Goal: Task Accomplishment & Management: Manage account settings

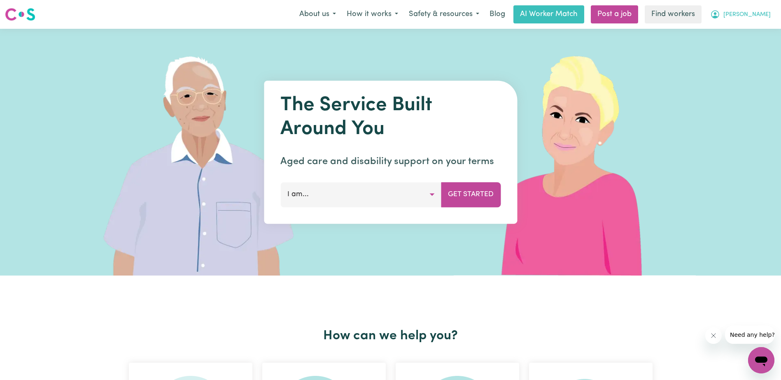
click at [761, 14] on span "[PERSON_NAME]" at bounding box center [746, 14] width 47 height 9
click at [754, 29] on link "My Dashboard" at bounding box center [742, 32] width 65 height 16
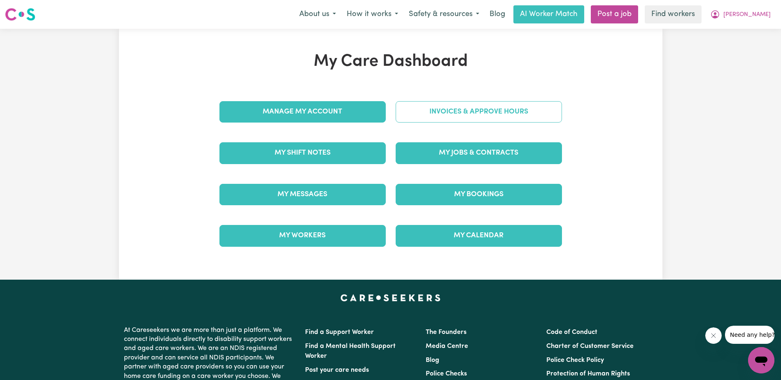
click at [446, 112] on link "Invoices & Approve Hours" at bounding box center [479, 111] width 166 height 21
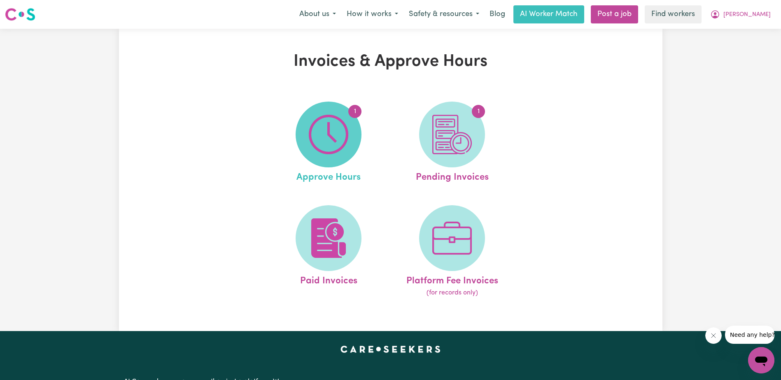
click at [341, 138] on img at bounding box center [329, 135] width 40 height 40
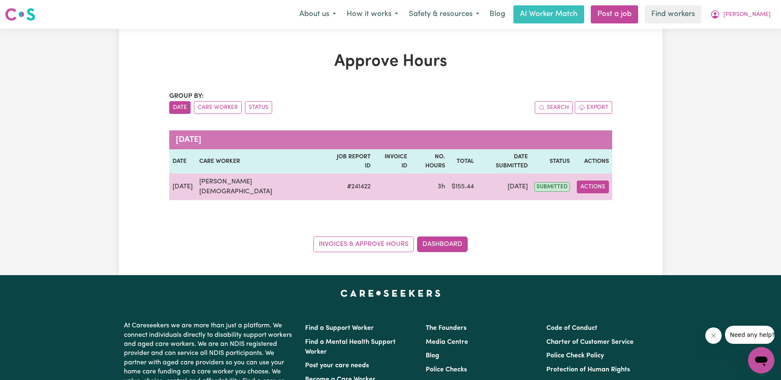
click at [593, 181] on button "Actions" at bounding box center [593, 187] width 32 height 13
click at [615, 198] on link "View Job Report" at bounding box center [620, 206] width 70 height 16
select select "pm"
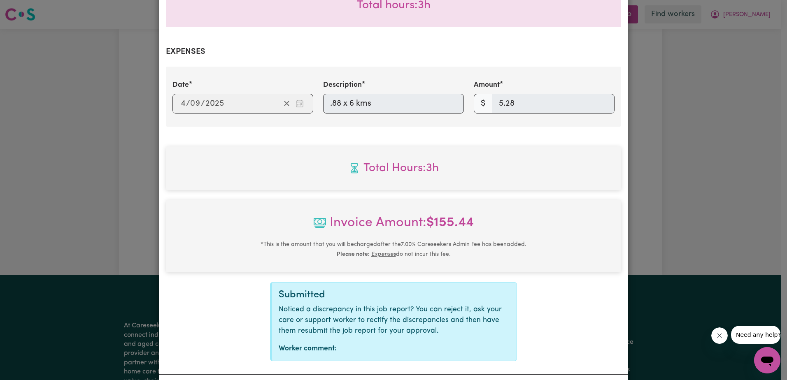
scroll to position [316, 0]
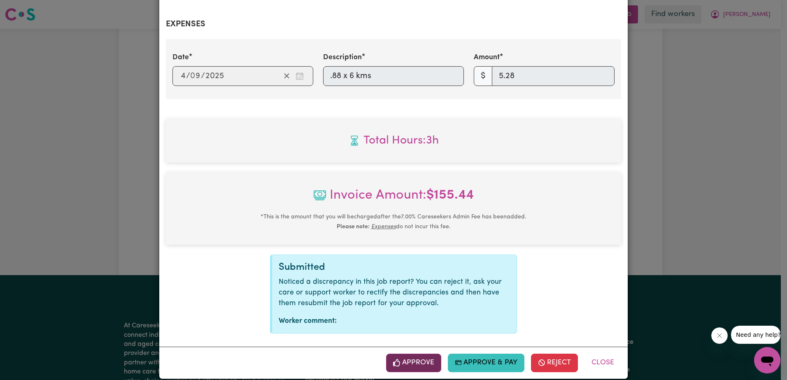
click at [424, 354] on button "Approve" at bounding box center [413, 363] width 55 height 18
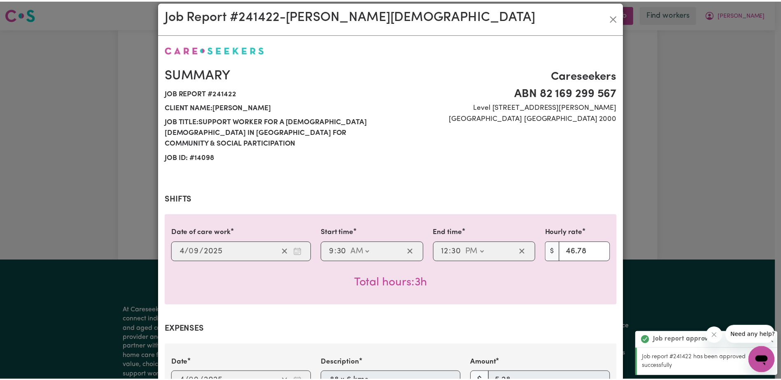
scroll to position [0, 0]
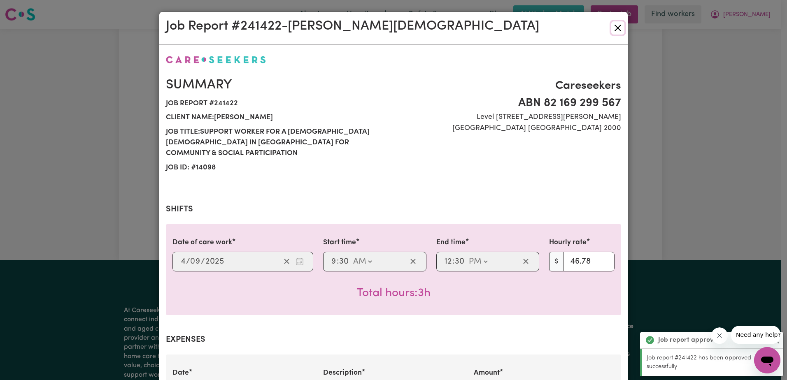
click at [616, 25] on button "Close" at bounding box center [617, 27] width 13 height 13
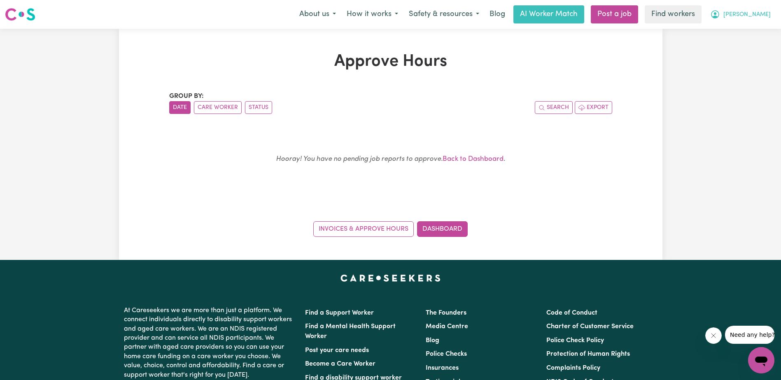
click at [759, 17] on span "[PERSON_NAME]" at bounding box center [746, 14] width 47 height 9
click at [745, 33] on link "My Dashboard" at bounding box center [742, 32] width 65 height 16
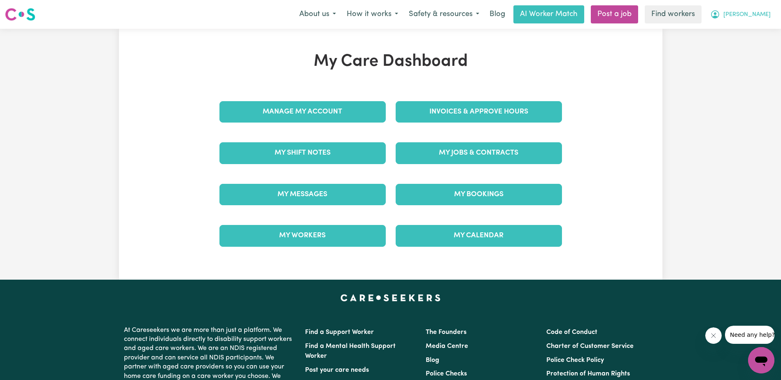
click at [761, 14] on span "[PERSON_NAME]" at bounding box center [746, 14] width 47 height 9
click at [747, 33] on link "My Dashboard" at bounding box center [742, 32] width 65 height 16
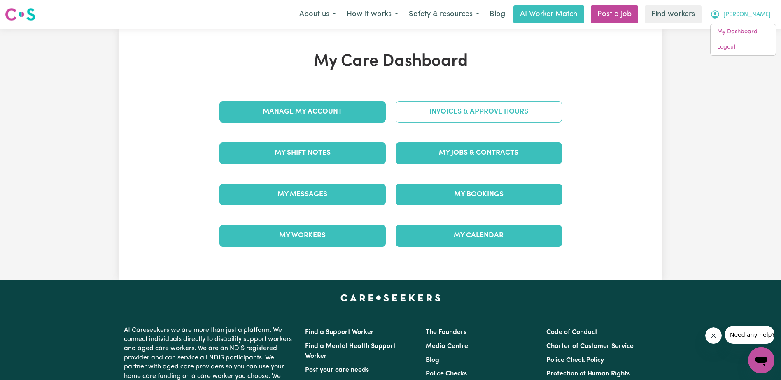
click at [435, 118] on link "Invoices & Approve Hours" at bounding box center [479, 111] width 166 height 21
